Goal: Task Accomplishment & Management: Complete application form

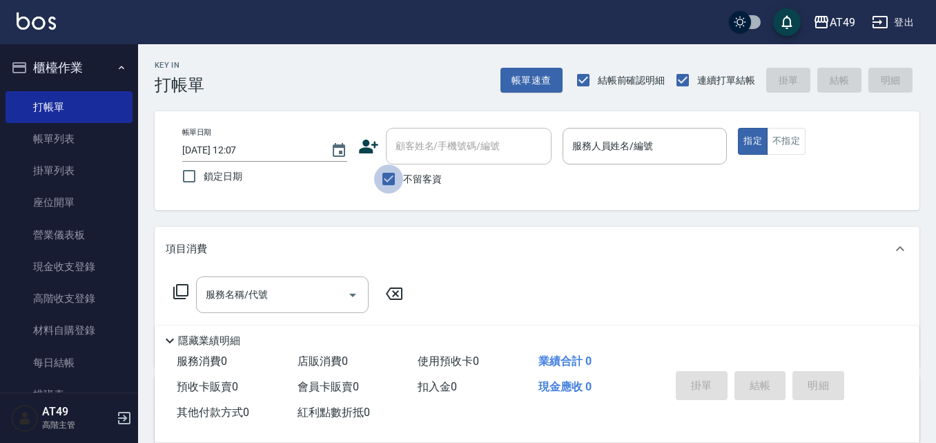
click at [401, 181] on input "不留客資" at bounding box center [388, 178] width 29 height 29
checkbox input "false"
click at [424, 145] on div "顧客姓名/手機號碼/編號 顧客姓名/手機號碼/編號" at bounding box center [469, 146] width 166 height 37
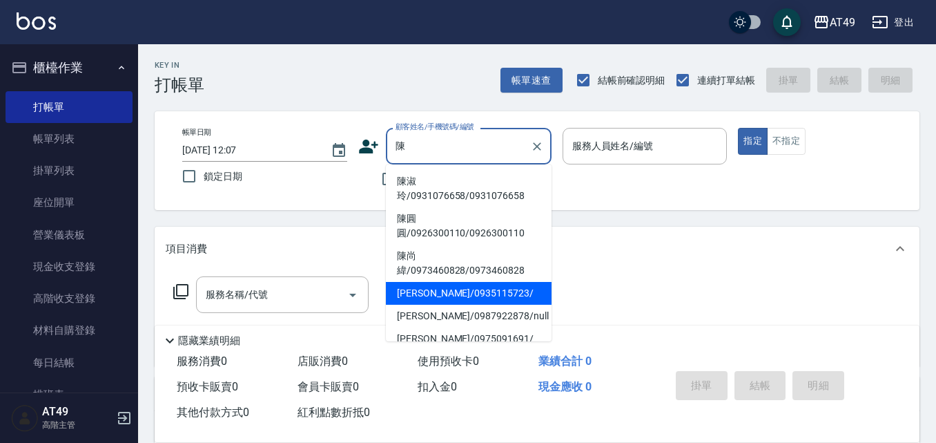
click at [448, 290] on li "[PERSON_NAME]/0935115723/" at bounding box center [469, 293] width 166 height 23
type input "[PERSON_NAME]/0935115723/"
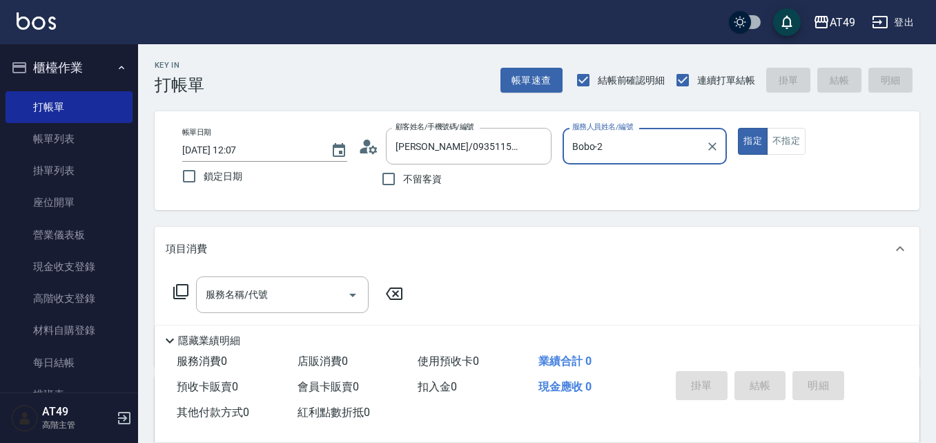
type input "Bobo-2"
click at [705, 146] on button "Clear" at bounding box center [712, 146] width 19 height 19
click at [544, 146] on button "Clear" at bounding box center [537, 146] width 19 height 19
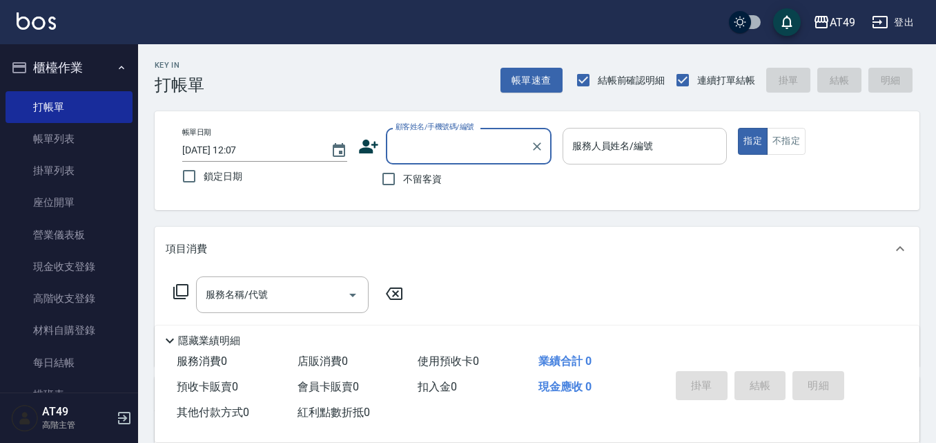
click at [412, 172] on span "不留客資" at bounding box center [422, 179] width 39 height 15
click at [403, 171] on input "不留客資" at bounding box center [388, 178] width 29 height 29
checkbox input "true"
